Goal: Task Accomplishment & Management: Use online tool/utility

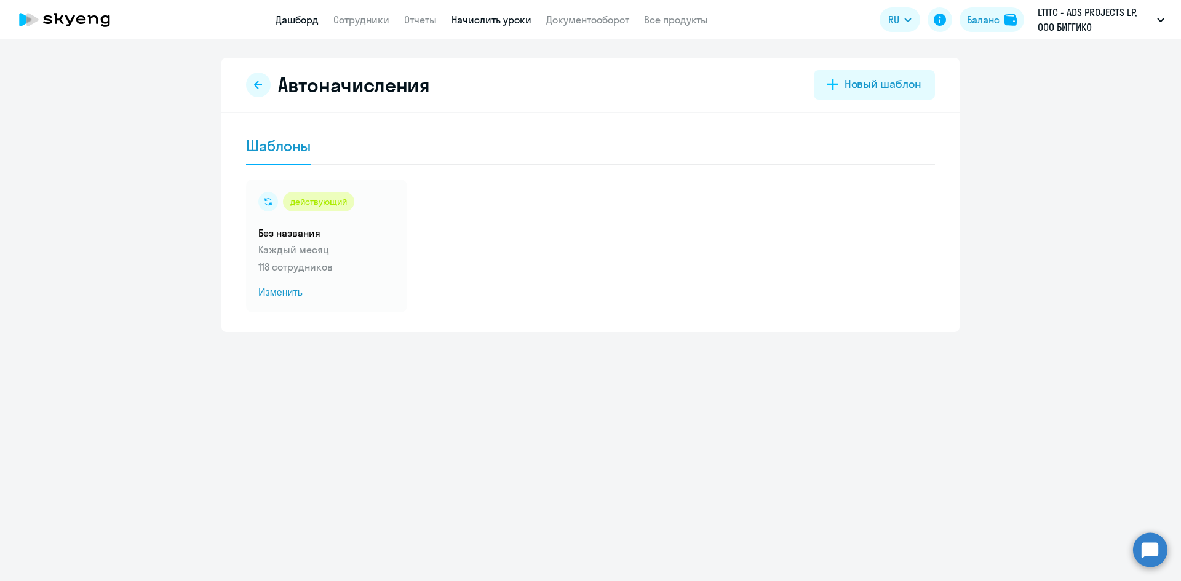
click at [284, 20] on link "Дашборд" at bounding box center [297, 20] width 43 height 12
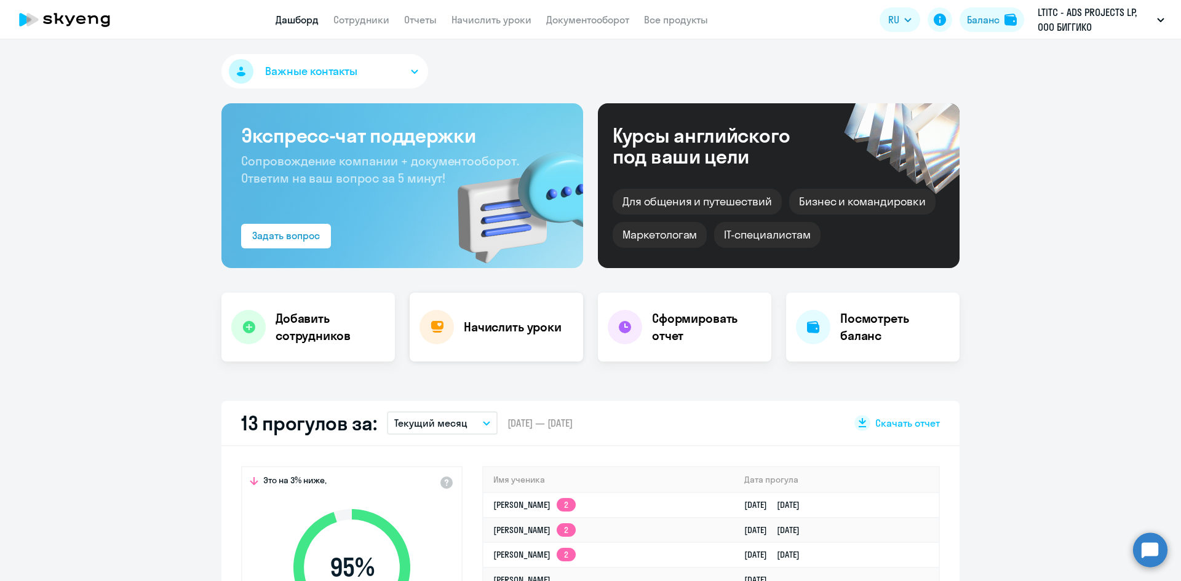
click at [485, 315] on div "Начислить уроки" at bounding box center [496, 327] width 173 height 69
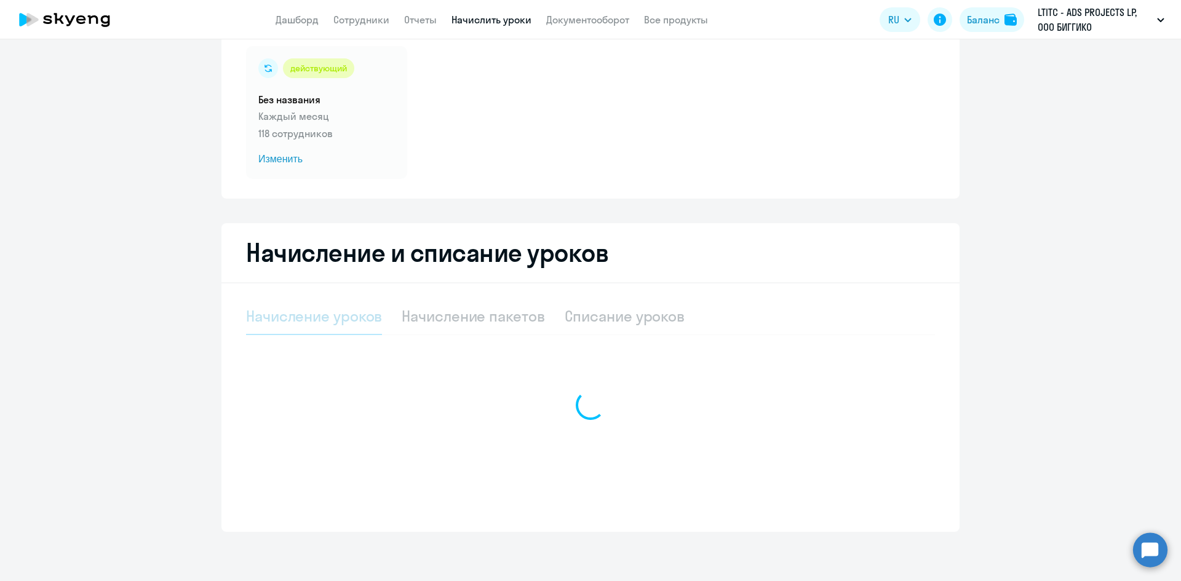
select select "10"
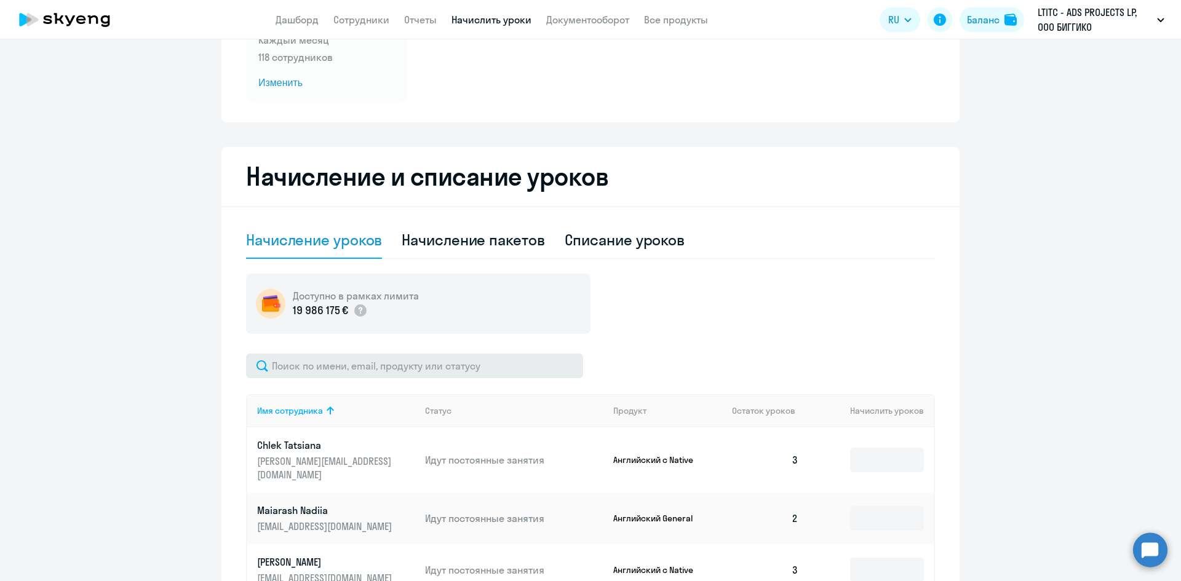
scroll to position [271, 0]
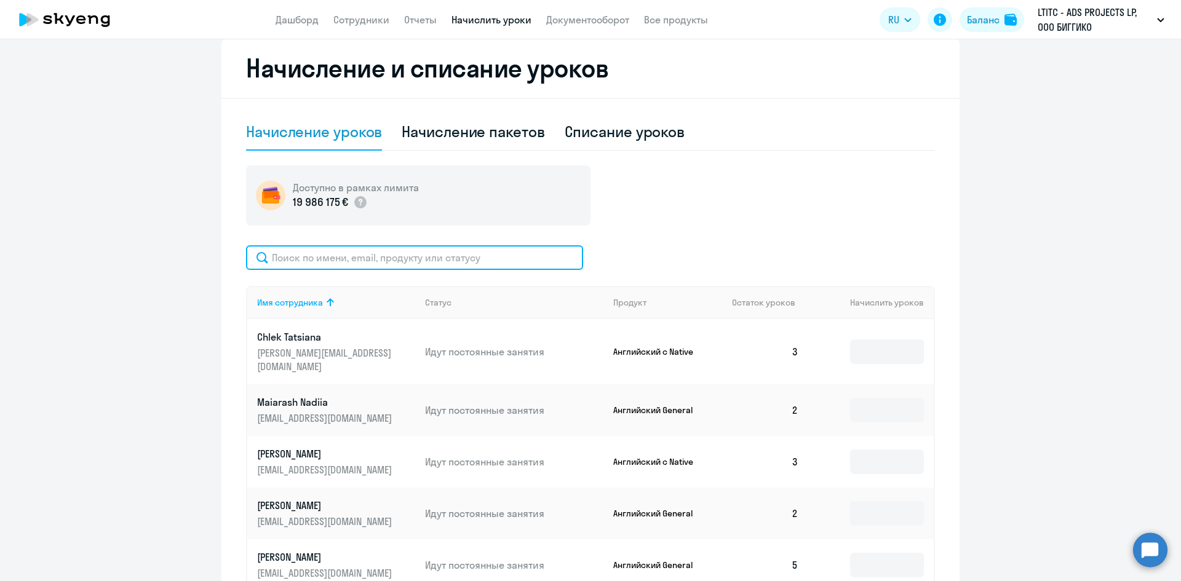
click at [367, 251] on input "text" at bounding box center [414, 257] width 337 height 25
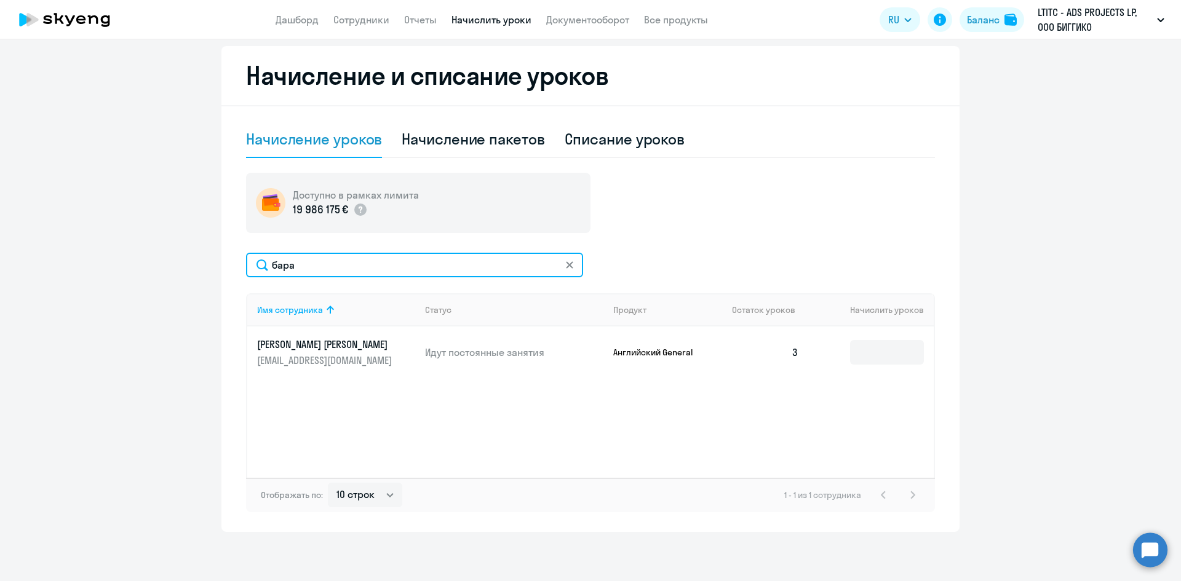
scroll to position [264, 0]
type input "бара"
